Goal: Task Accomplishment & Management: Complete application form

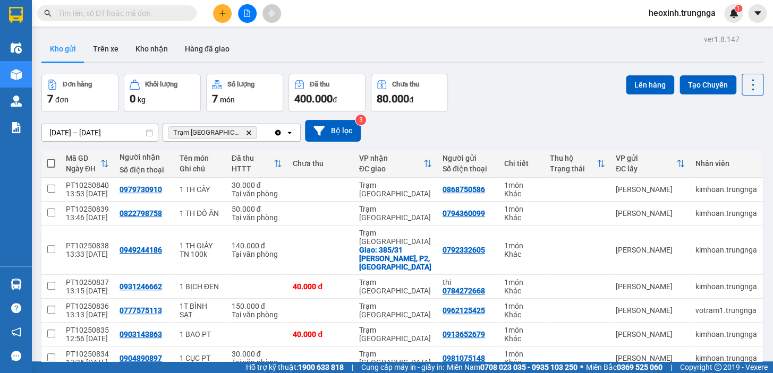
click at [669, 12] on span "heoxinh.trungnga" at bounding box center [682, 12] width 84 height 13
click at [673, 30] on span "Đăng xuất" at bounding box center [686, 33] width 62 height 12
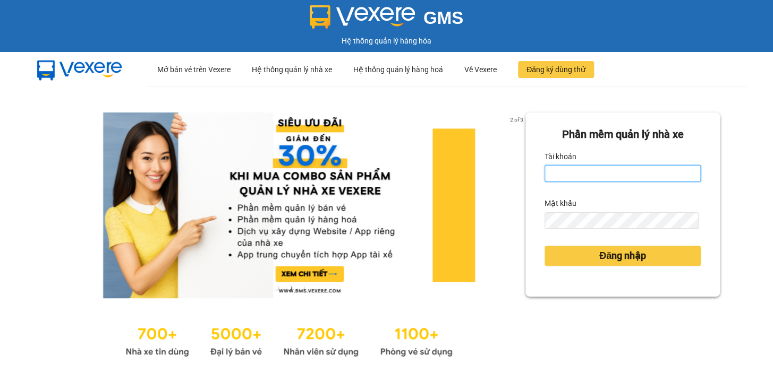
click at [648, 181] on input "Tài khoản" at bounding box center [623, 173] width 156 height 17
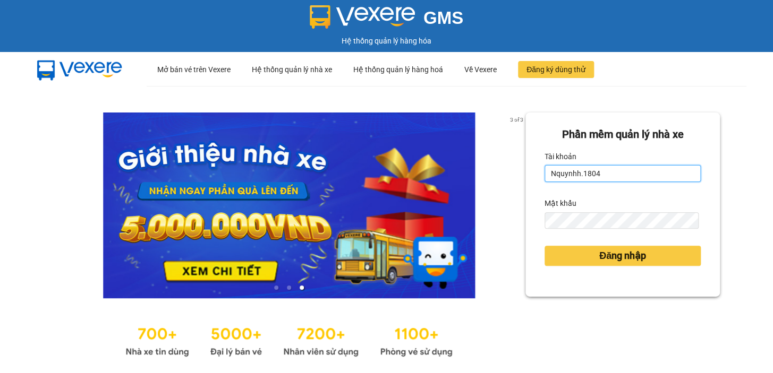
click at [545, 246] on button "Đăng nhập" at bounding box center [623, 256] width 156 height 20
click at [648, 181] on input "Nquynhh.1804" at bounding box center [623, 173] width 156 height 17
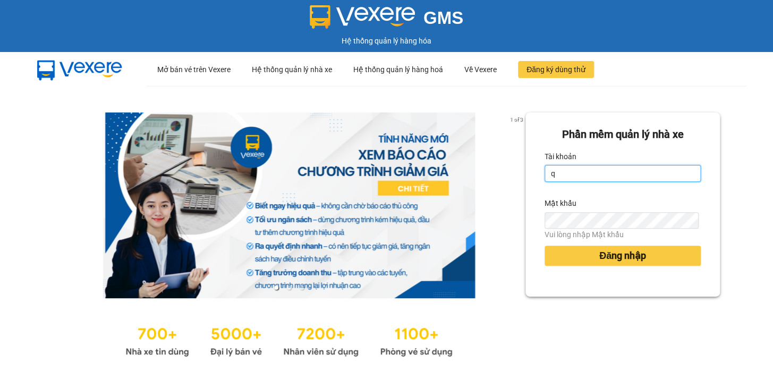
type input "quynhquynh.trungnga"
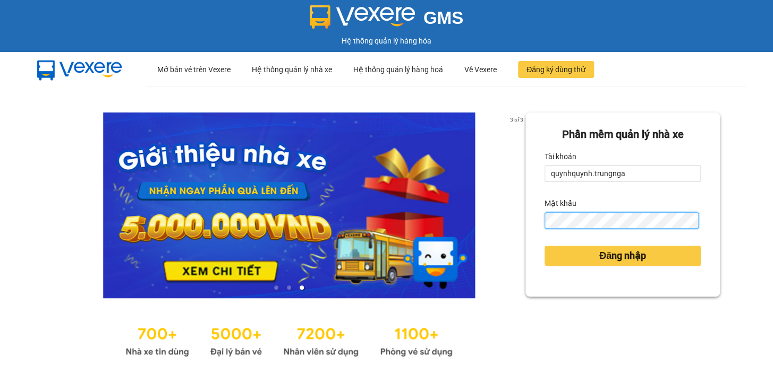
click at [545, 246] on button "Đăng nhập" at bounding box center [623, 256] width 156 height 20
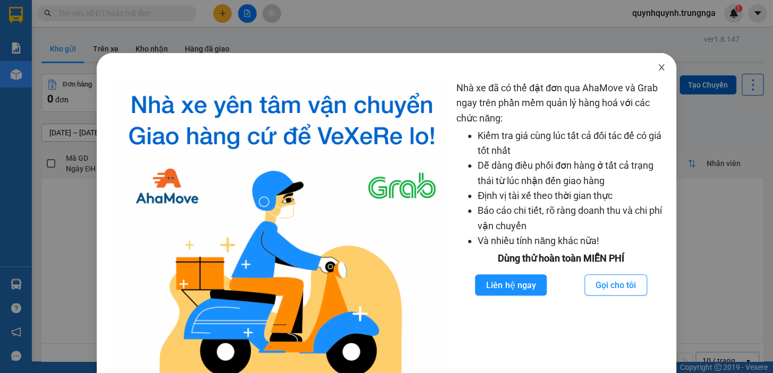
click at [657, 68] on icon "close" at bounding box center [661, 67] width 8 height 8
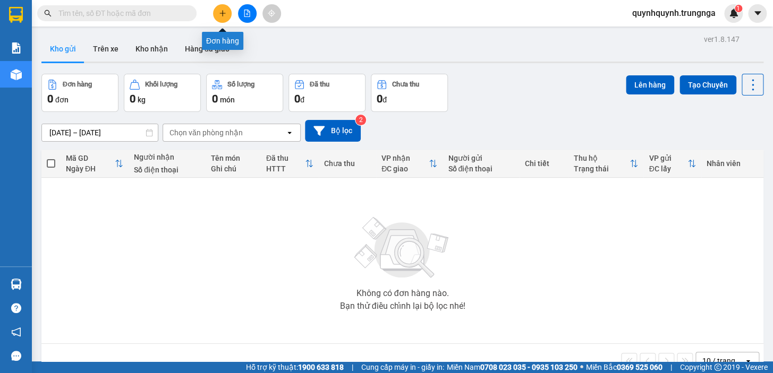
drag, startPoint x: 228, startPoint y: 11, endPoint x: 228, endPoint y: 21, distance: 9.6
click at [228, 12] on button at bounding box center [222, 13] width 19 height 19
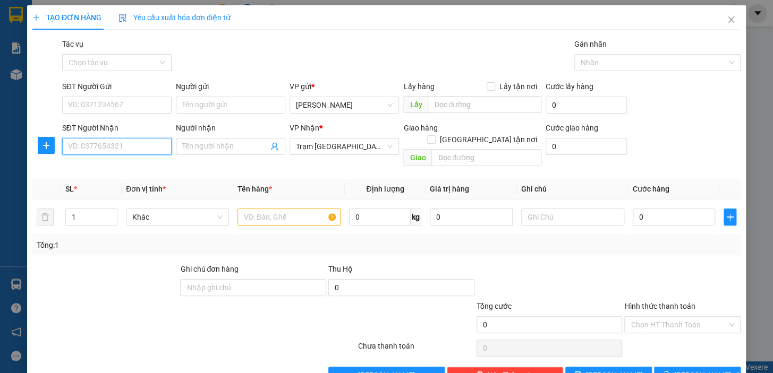
click at [148, 149] on input "SĐT Người Nhận" at bounding box center [116, 146] width 109 height 17
type input "0982739104"
click at [154, 103] on input "SĐT Người Gửi" at bounding box center [116, 105] width 109 height 17
type input "0889767355"
click at [272, 209] on input "text" at bounding box center [288, 217] width 103 height 17
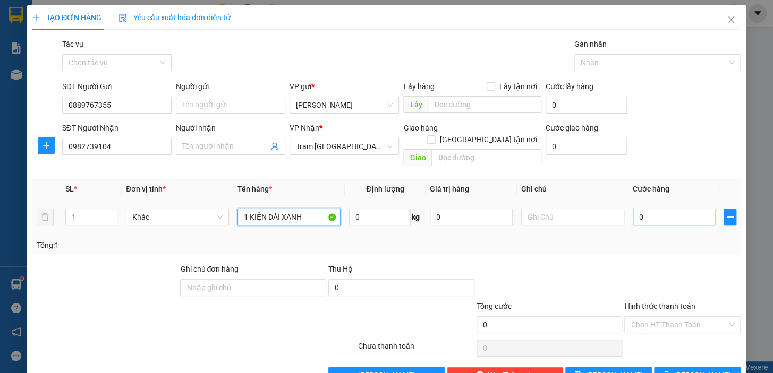
type input "1 KIỆN DÀI XANH"
click at [655, 209] on input "0" at bounding box center [674, 217] width 83 height 17
type input "8"
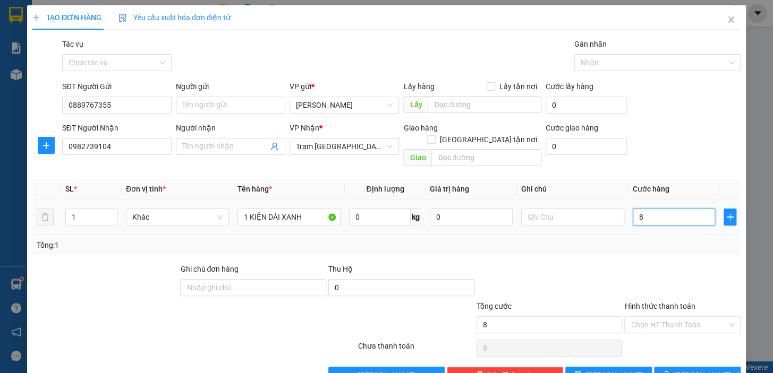
type input "80"
type input "80.000"
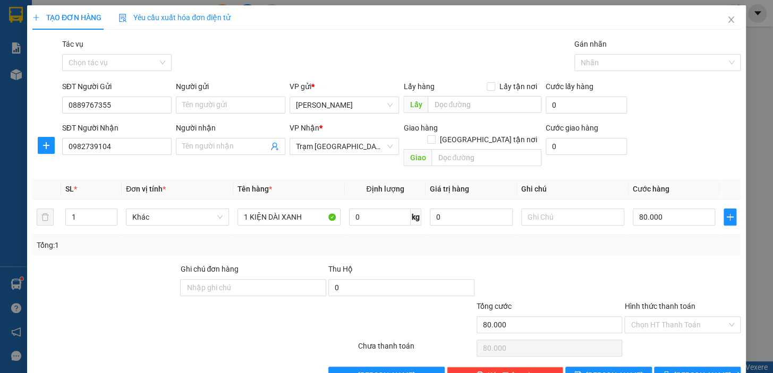
click at [614, 249] on div "Transit Pickup Surcharge Ids Transit Deliver Surcharge Ids Transit Deliver Surc…" at bounding box center [386, 211] width 708 height 346
click at [682, 317] on input "Hình thức thanh toán" at bounding box center [679, 325] width 96 height 16
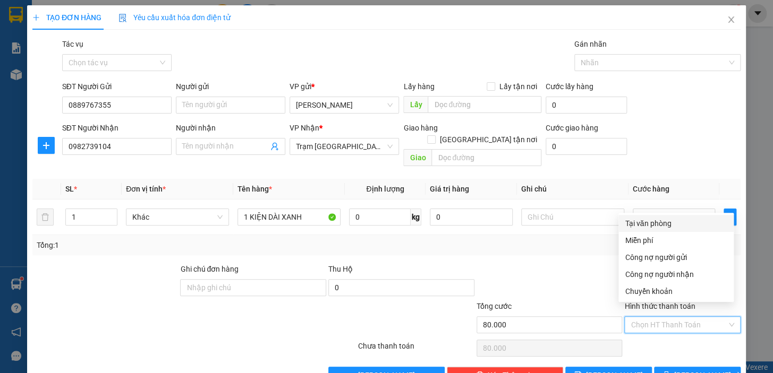
click at [647, 219] on div "Tại văn phòng" at bounding box center [676, 224] width 103 height 12
type input "0"
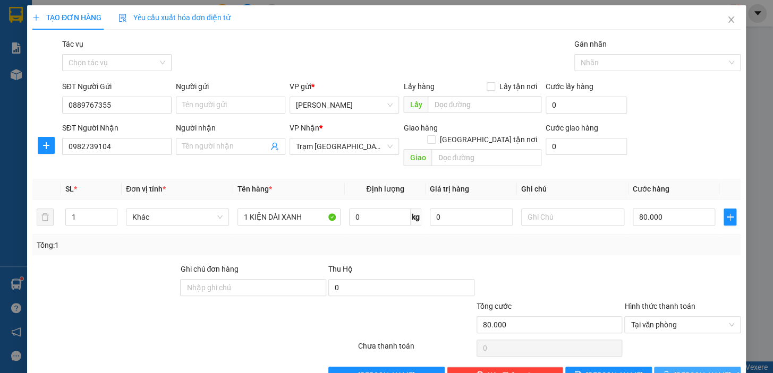
click at [704, 370] on span "Lưu và In" at bounding box center [711, 376] width 74 height 12
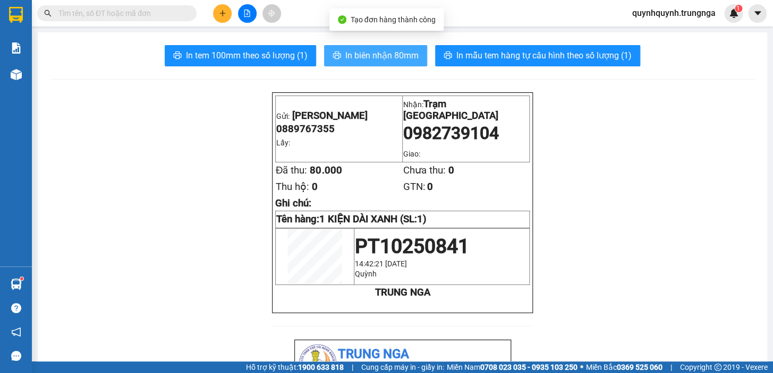
click at [403, 65] on button "In biên nhận 80mm" at bounding box center [375, 55] width 103 height 21
click at [399, 53] on span "In biên nhận 80mm" at bounding box center [381, 55] width 73 height 13
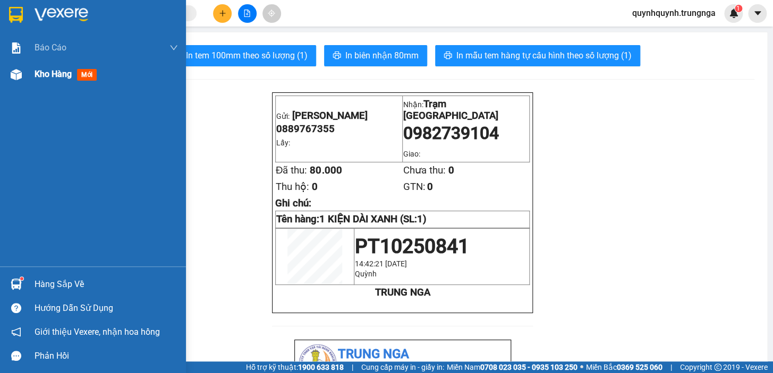
click at [40, 77] on span "Kho hàng" at bounding box center [53, 74] width 37 height 10
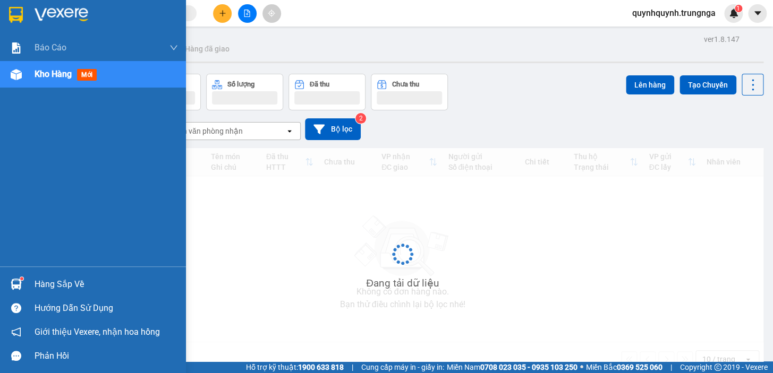
click at [40, 77] on span "Kho hàng" at bounding box center [53, 74] width 37 height 10
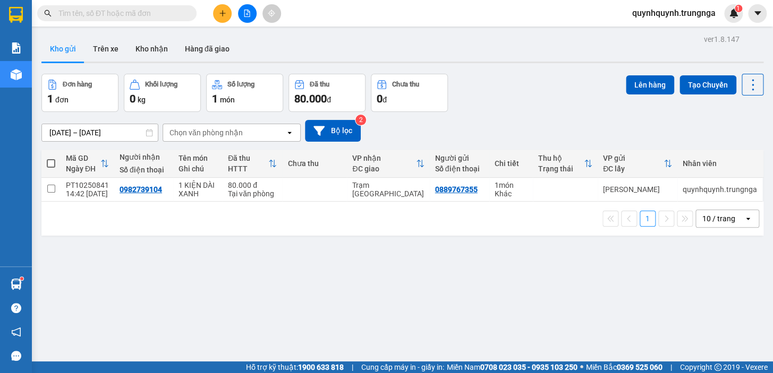
click at [164, 15] on input "text" at bounding box center [120, 13] width 125 height 12
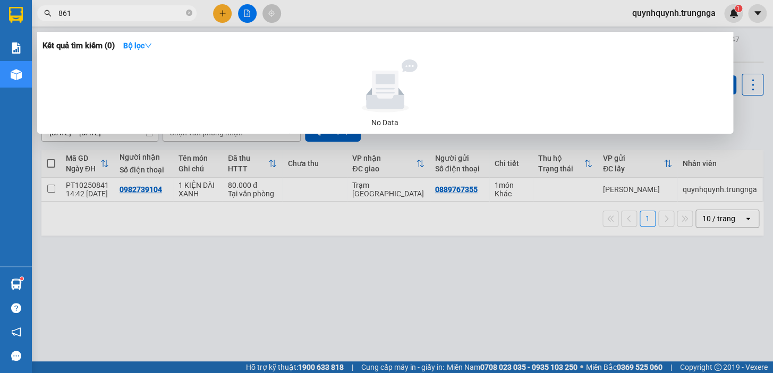
type input "8619"
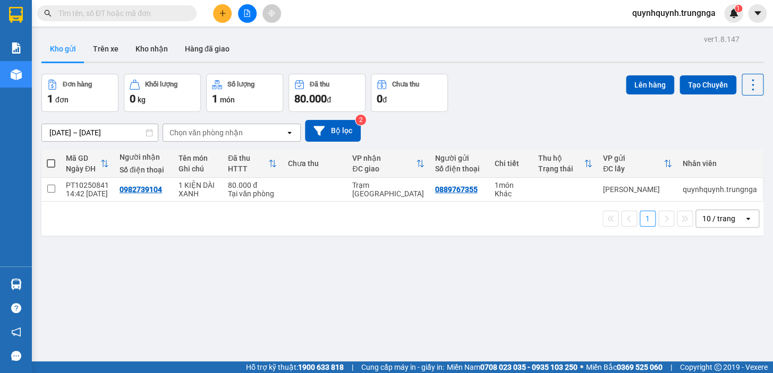
click at [228, 7] on button at bounding box center [222, 13] width 19 height 19
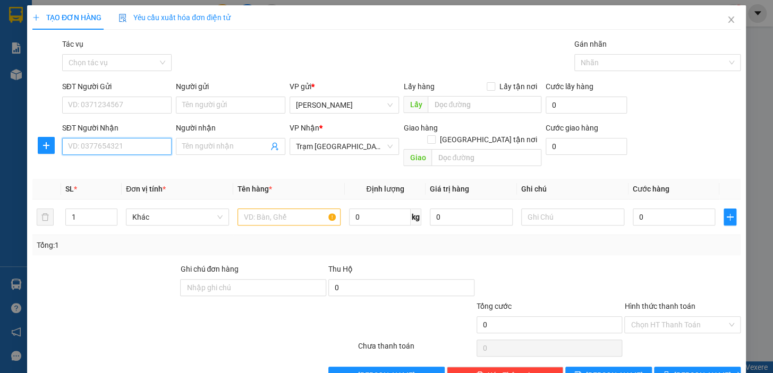
click at [114, 139] on input "SĐT Người Nhận" at bounding box center [116, 146] width 109 height 17
click at [114, 151] on input "SĐT Người Nhận" at bounding box center [116, 146] width 109 height 17
type input "0902792909"
click at [144, 106] on input "SĐT Người Gửi" at bounding box center [116, 105] width 109 height 17
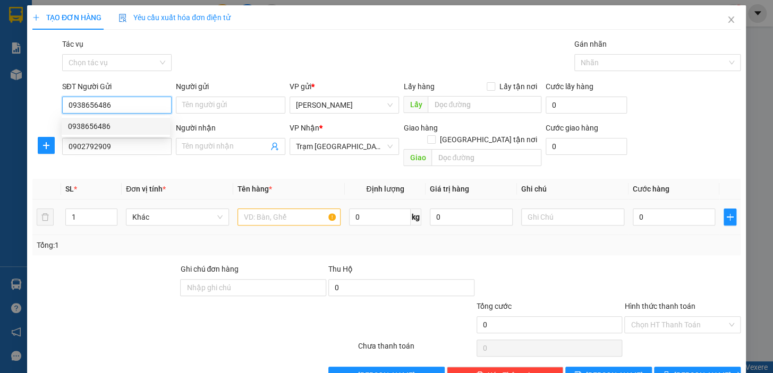
type input "0938656486"
click at [268, 209] on input "text" at bounding box center [288, 217] width 103 height 17
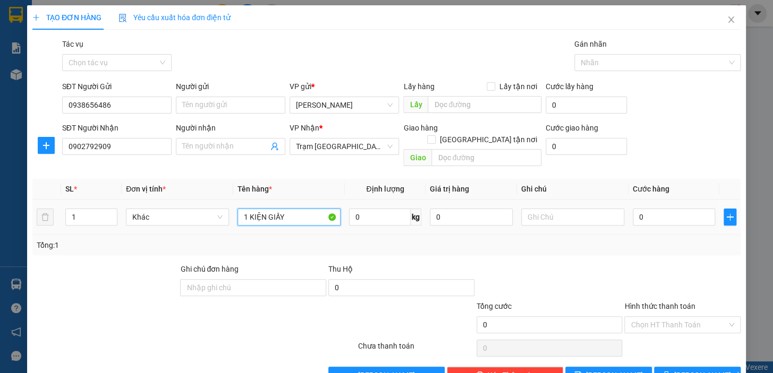
type input "1 KIỆN GIẤY"
click at [664, 207] on div "0" at bounding box center [674, 217] width 83 height 21
click at [665, 209] on input "0" at bounding box center [674, 217] width 83 height 17
type input "4"
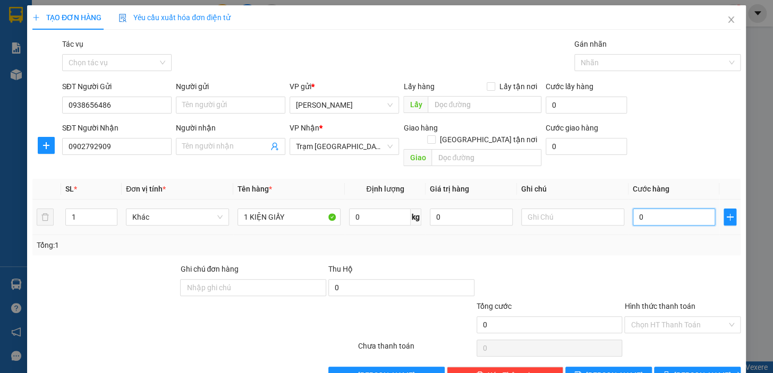
type input "4"
type input "40"
type input "40.000"
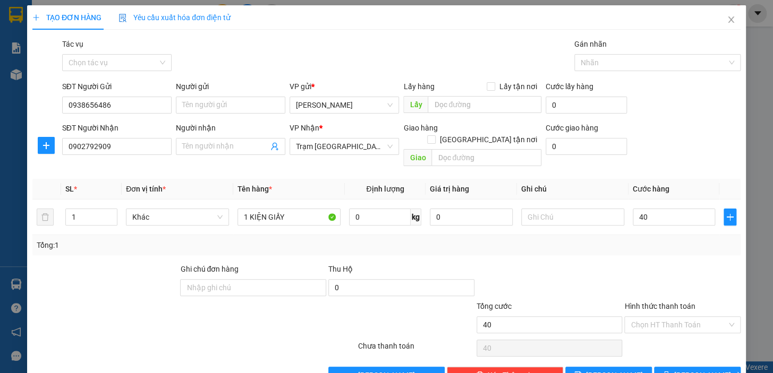
type input "40.000"
click at [666, 240] on div "Tổng: 1" at bounding box center [387, 246] width 700 height 12
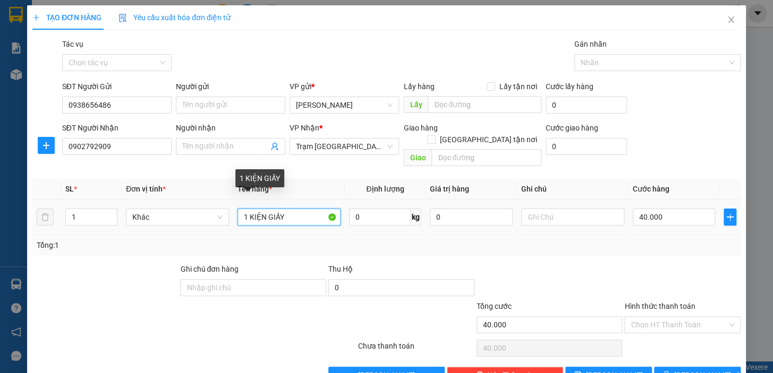
click at [289, 209] on input "1 KIỆN GIẤY" at bounding box center [288, 217] width 103 height 17
type input "1 KIỆN GIẤY ( ĐÁ MẪU )"
click at [582, 240] on div "Tổng: 1" at bounding box center [387, 246] width 700 height 12
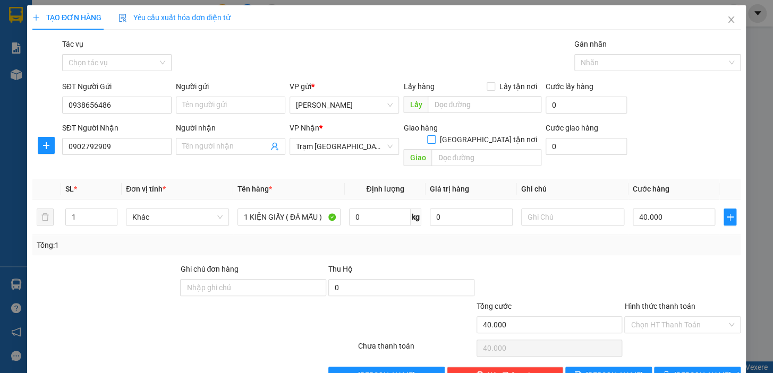
click at [488, 134] on span "Giao tận nơi" at bounding box center [489, 140] width 106 height 12
click at [435, 135] on input "Giao tận nơi" at bounding box center [430, 138] width 7 height 7
checkbox input "true"
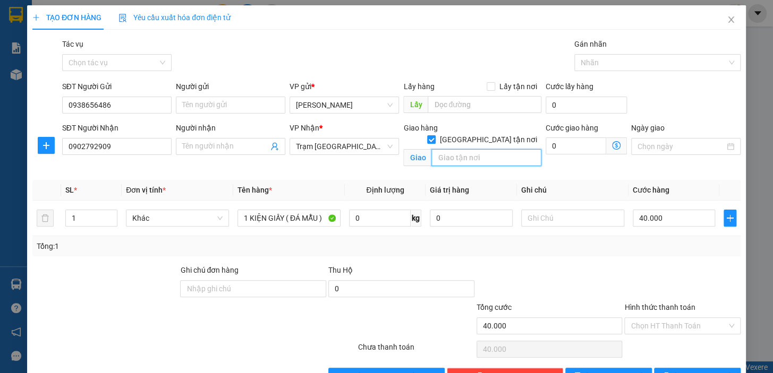
click at [490, 149] on input "text" at bounding box center [486, 157] width 110 height 17
click at [632, 171] on div "Ngày giao" at bounding box center [686, 147] width 114 height 50
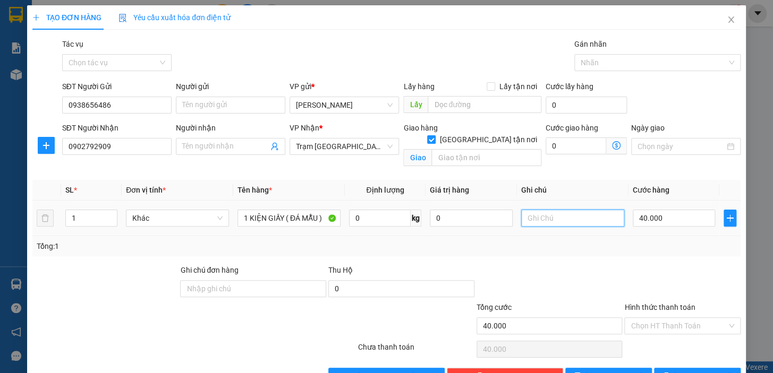
click at [573, 222] on input "text" at bounding box center [572, 218] width 103 height 17
type input "Khách muốn giao tận nơi"
click at [507, 134] on span "Giao tận nơi" at bounding box center [489, 140] width 106 height 12
click at [435, 135] on input "Giao tận nơi" at bounding box center [430, 138] width 7 height 7
checkbox input "false"
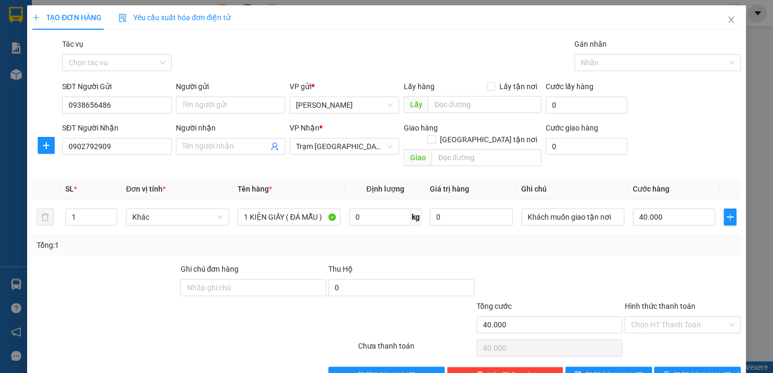
click at [663, 263] on div at bounding box center [682, 281] width 118 height 37
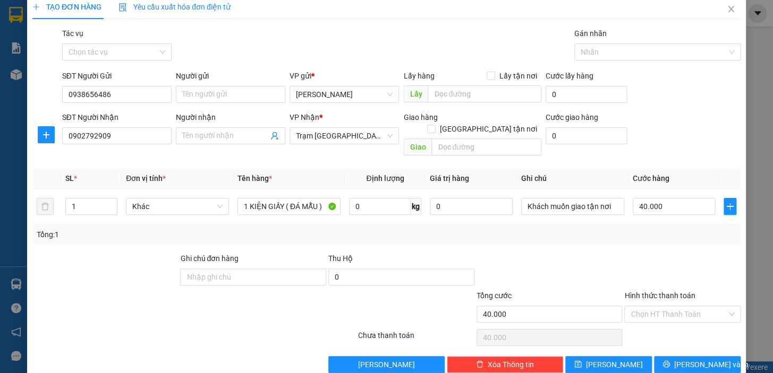
scroll to position [19, 0]
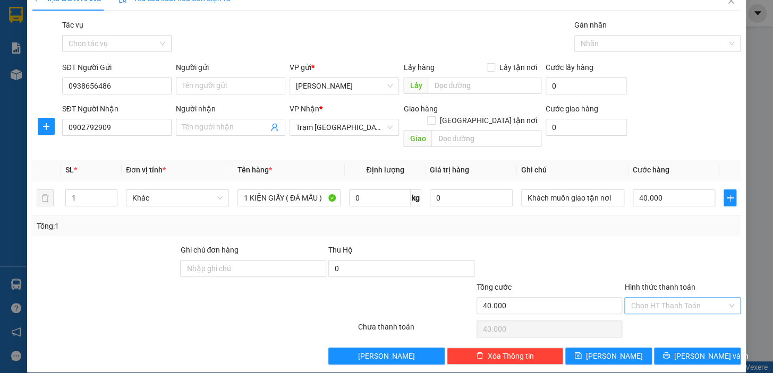
click at [675, 298] on input "Hình thức thanh toán" at bounding box center [679, 306] width 96 height 16
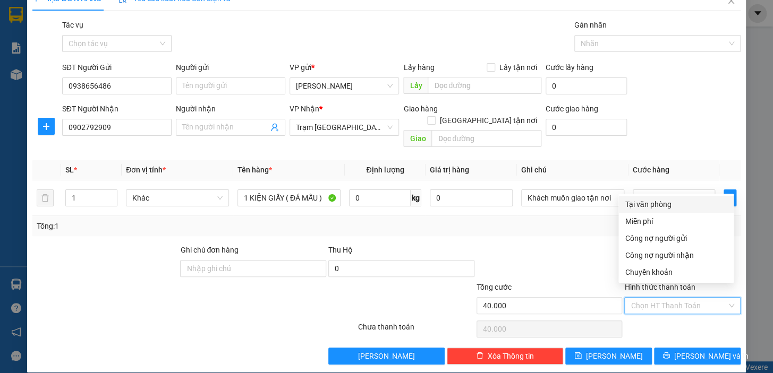
click at [649, 202] on div "Tại văn phòng" at bounding box center [676, 205] width 103 height 12
type input "0"
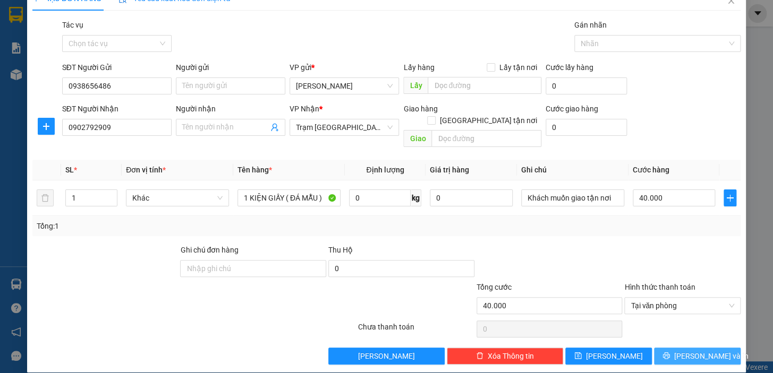
click at [696, 351] on span "Lưu và In" at bounding box center [711, 357] width 74 height 12
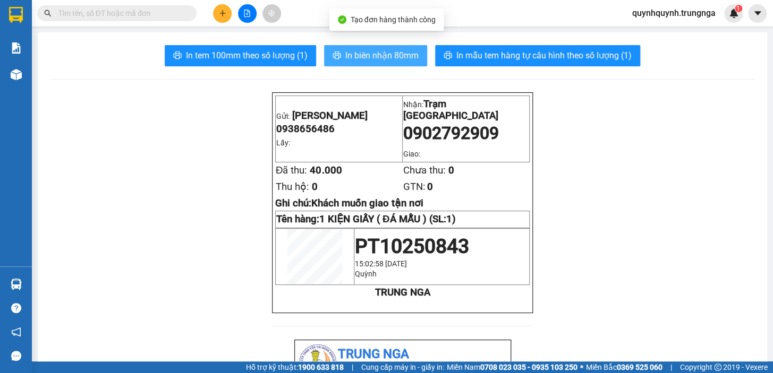
click at [387, 52] on span "In biên nhận 80mm" at bounding box center [381, 55] width 73 height 13
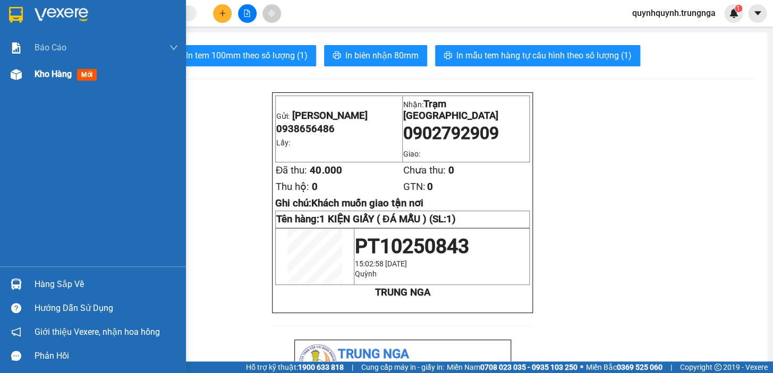
click at [20, 73] on img at bounding box center [16, 74] width 11 height 11
